Goal: Information Seeking & Learning: Learn about a topic

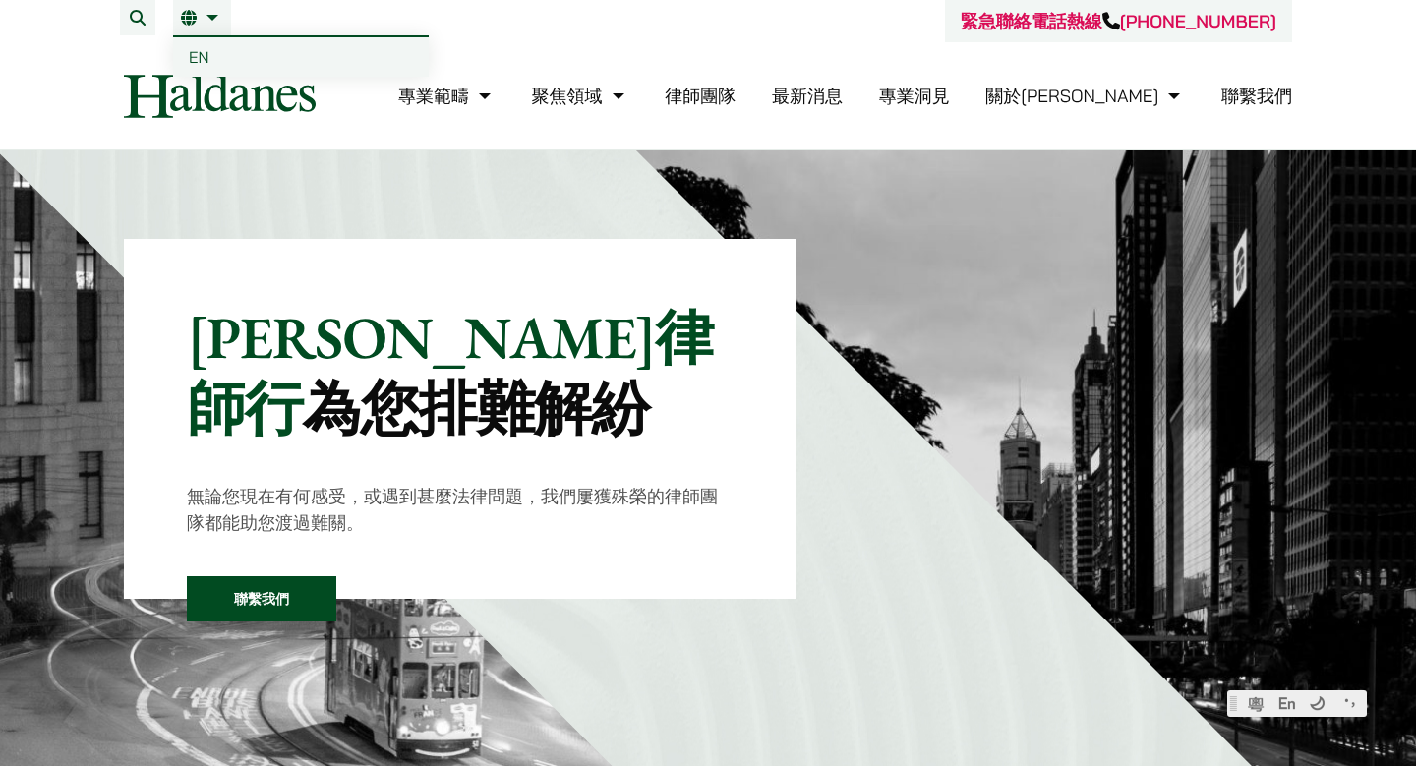
click at [201, 66] on span "EN" at bounding box center [199, 57] width 21 height 20
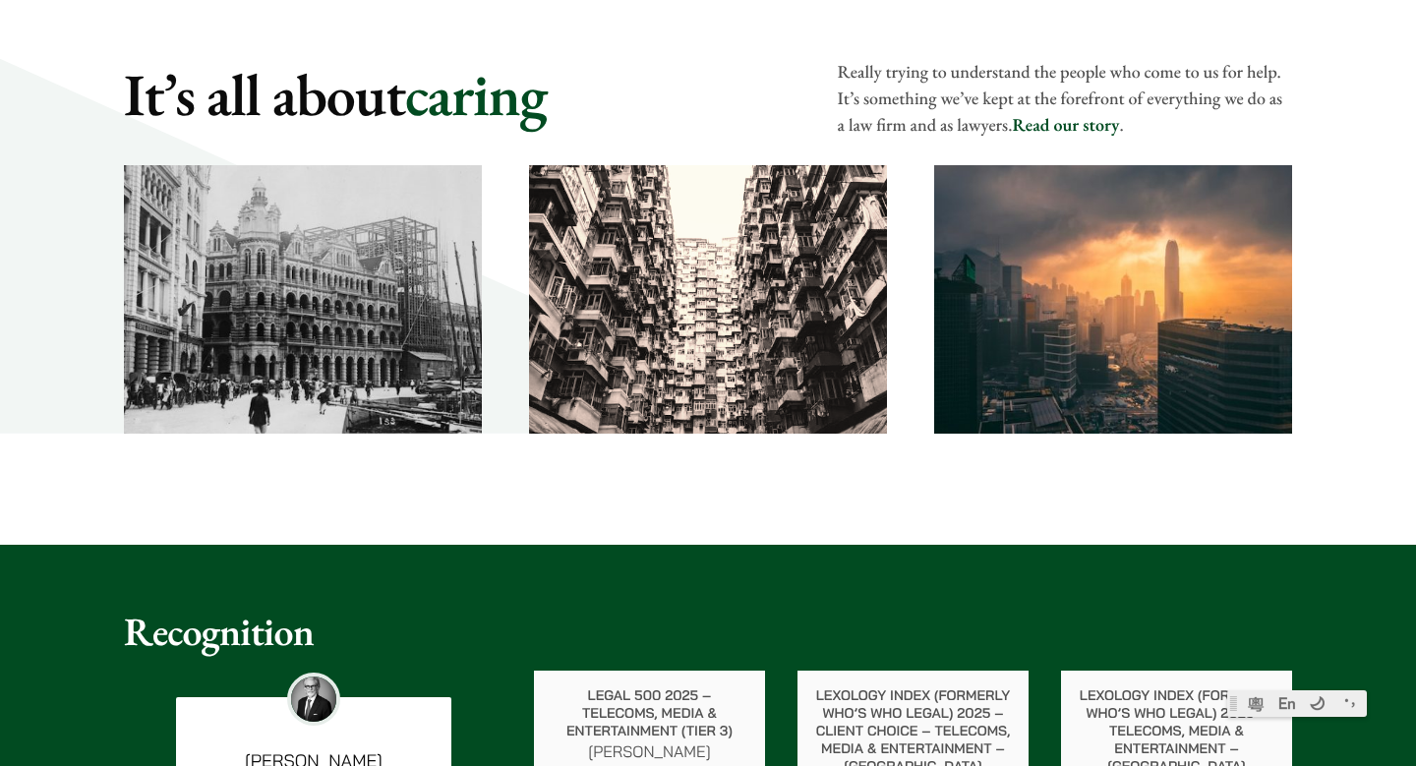
scroll to position [5131, 0]
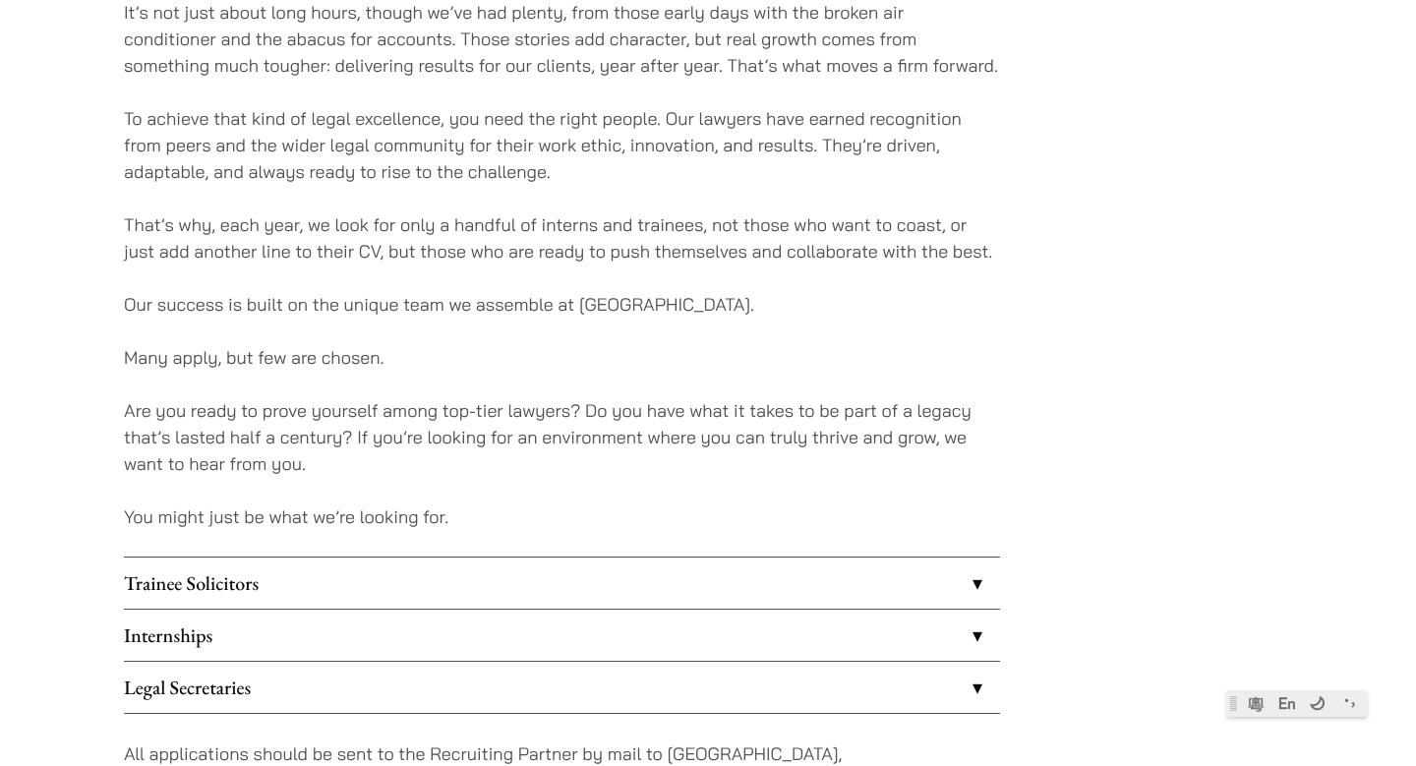
scroll to position [1336, 0]
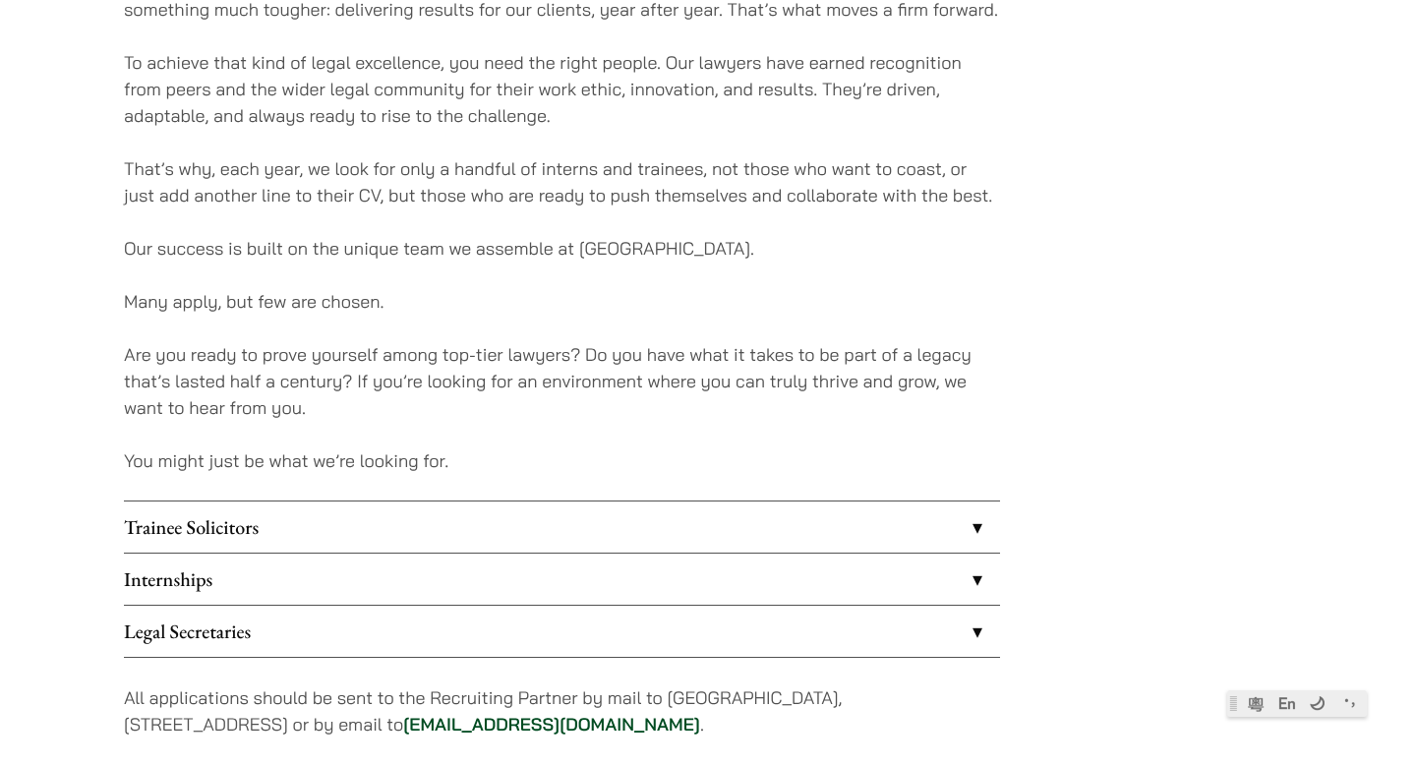
click at [165, 535] on link "Trainee Solicitors" at bounding box center [562, 527] width 876 height 51
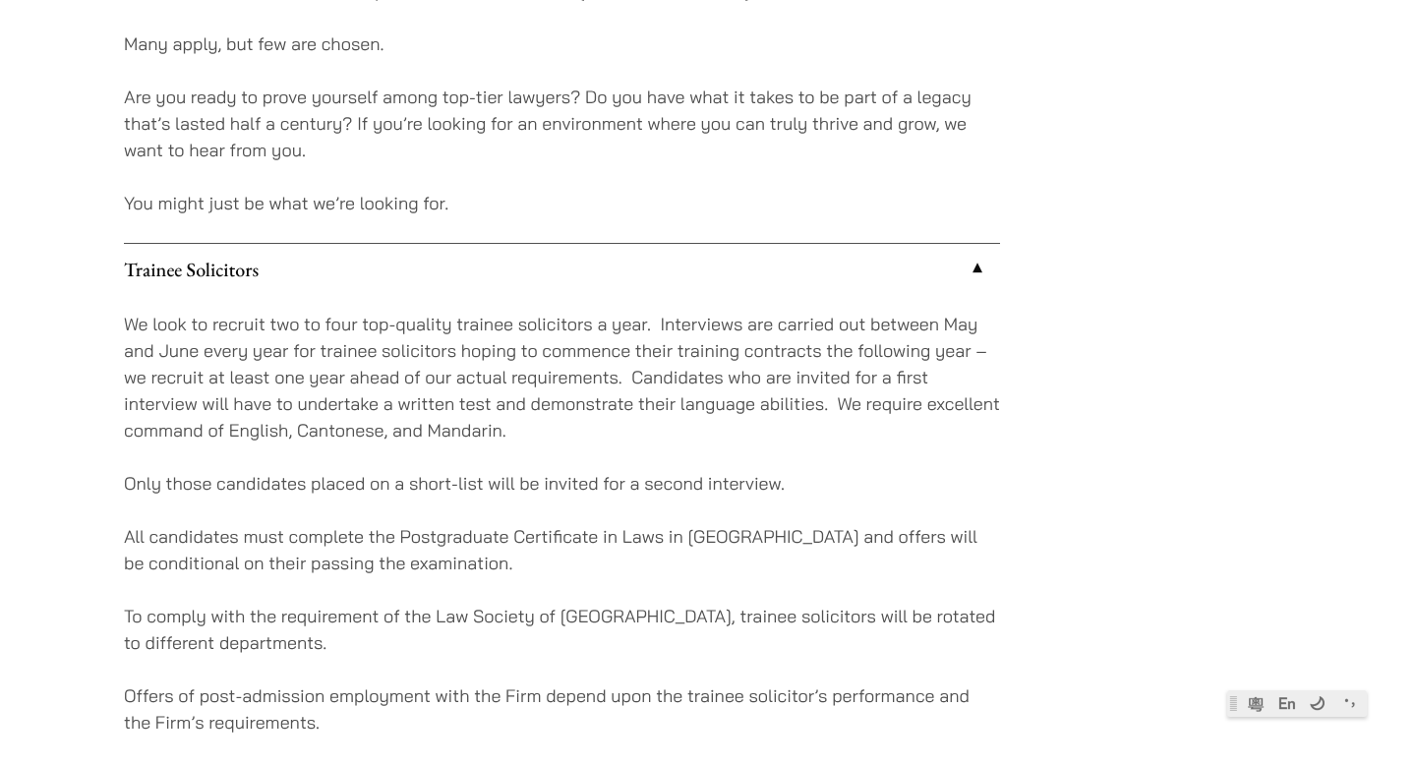
scroll to position [1725, 0]
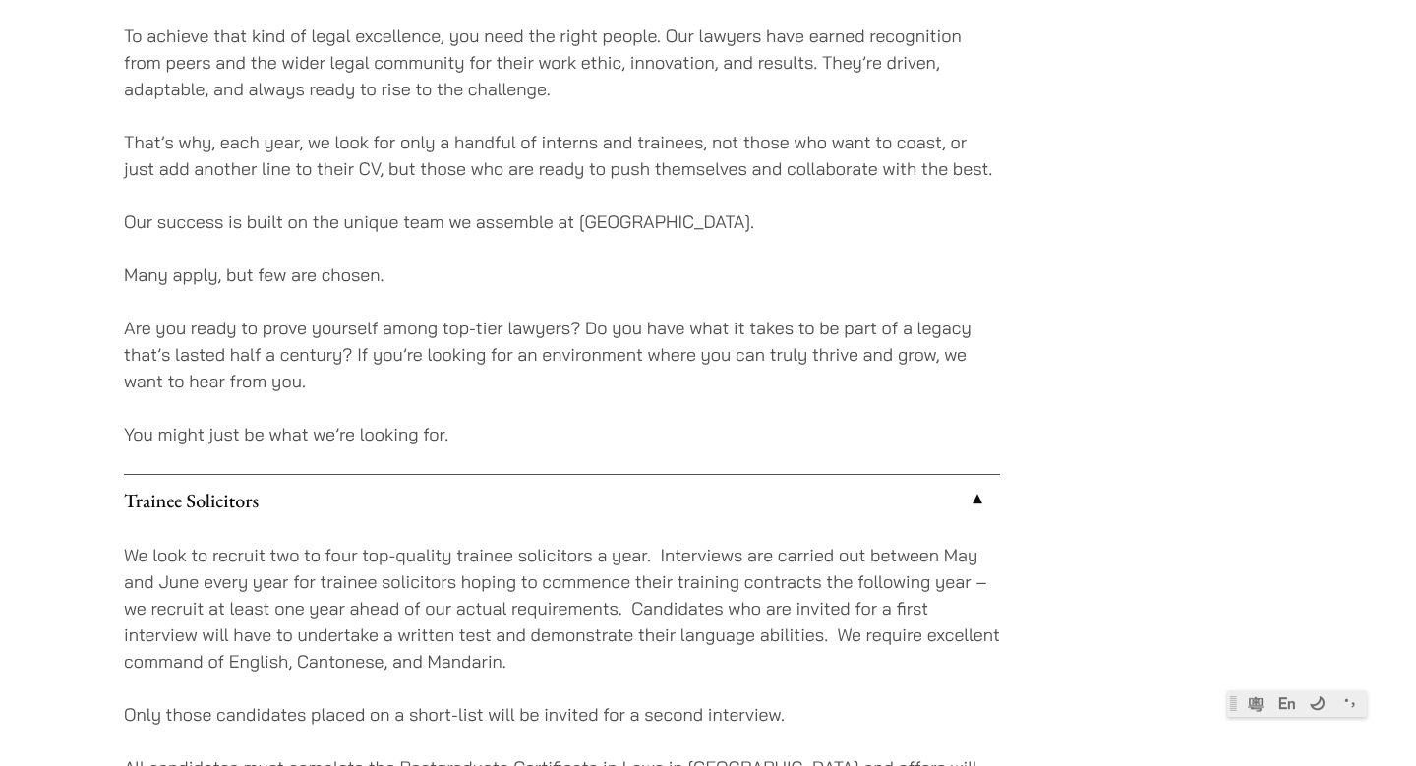
scroll to position [1336, 0]
